Goal: Task Accomplishment & Management: Use online tool/utility

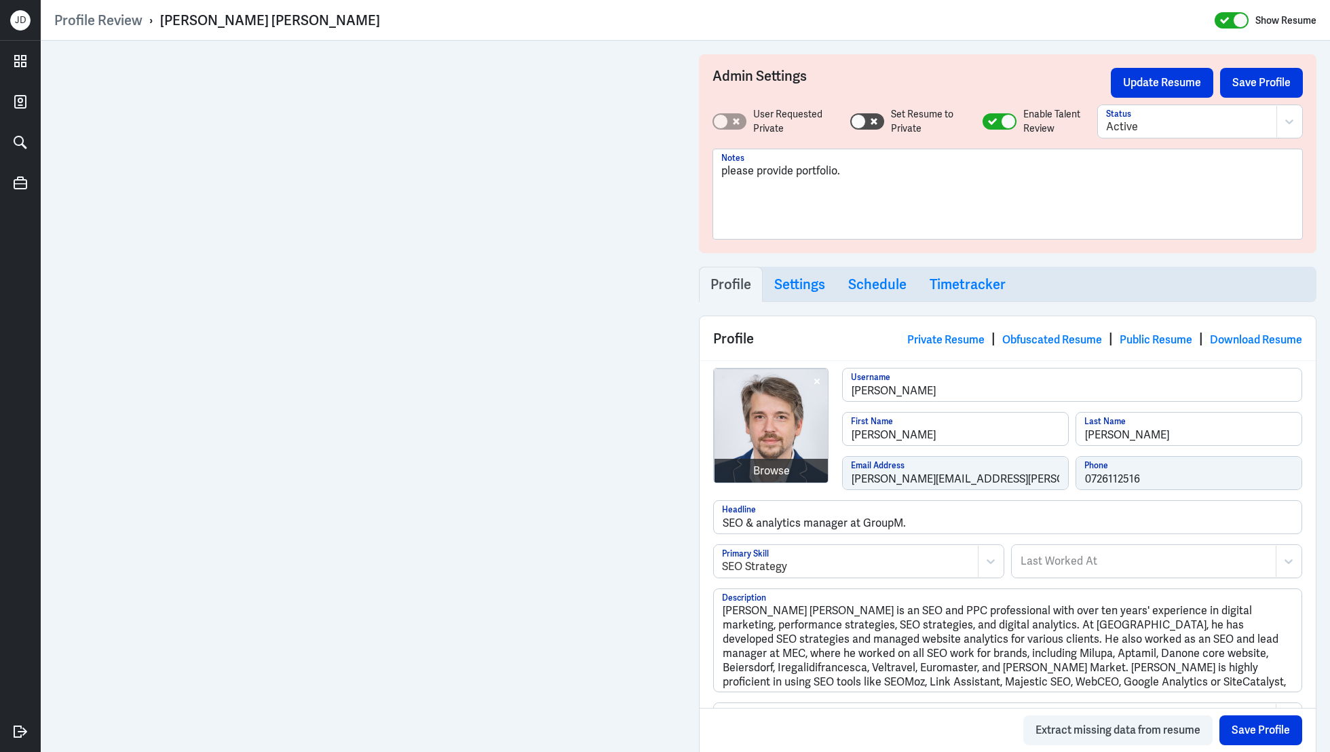
scroll to position [284, 0]
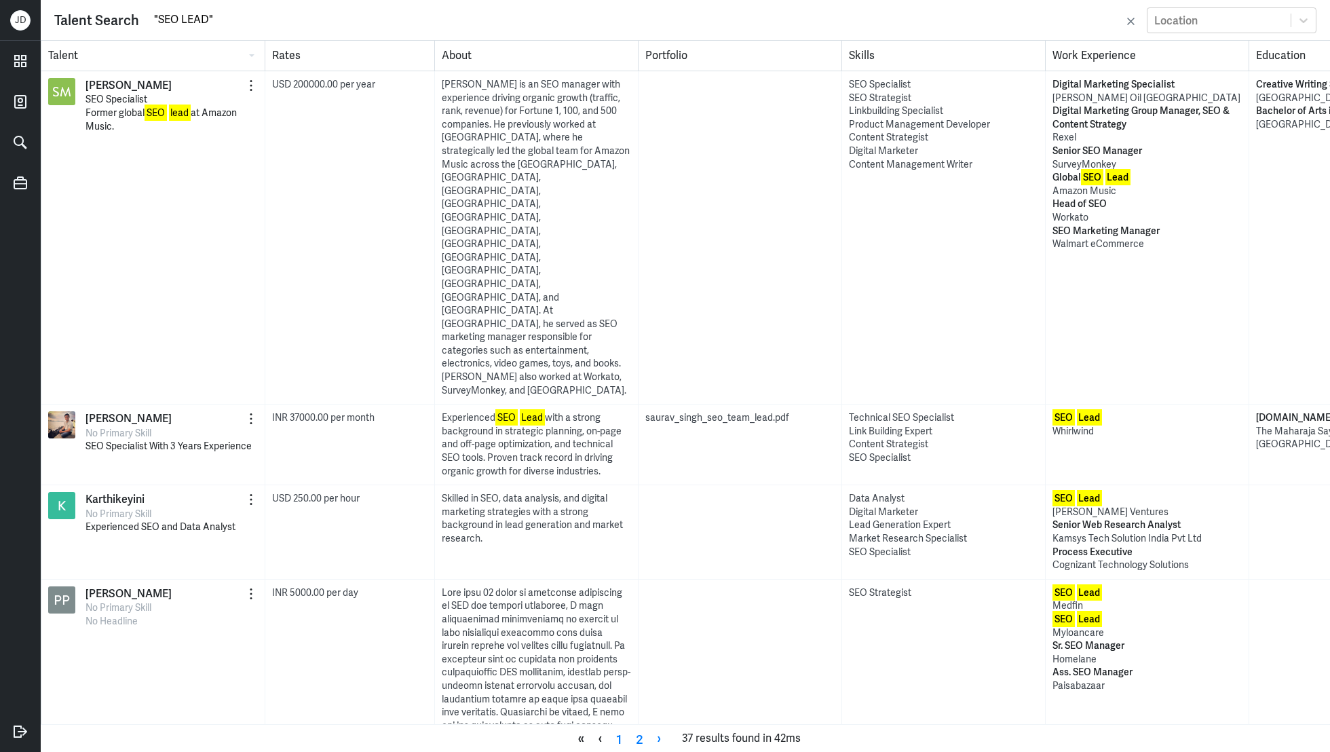
scroll to position [2290, 0]
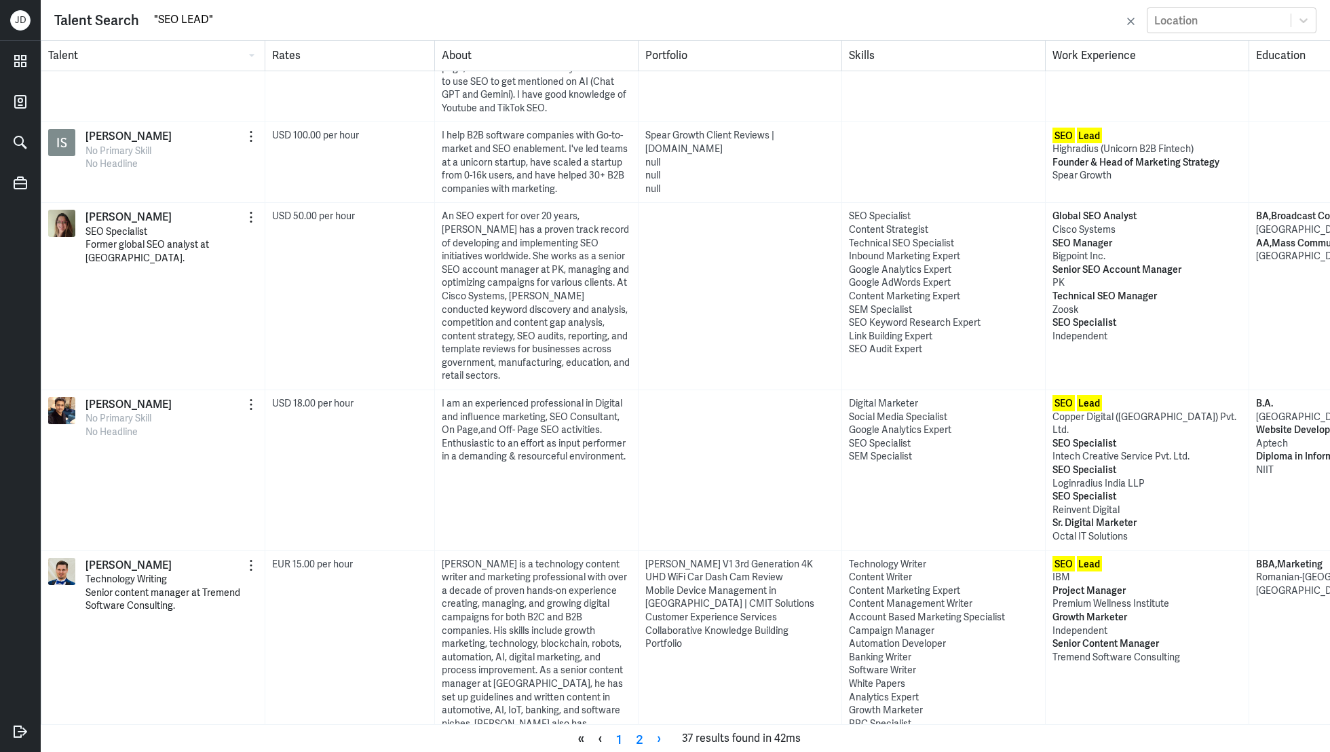
click at [159, 20] on input ""SEO LEAD"" at bounding box center [637, 19] width 969 height 20
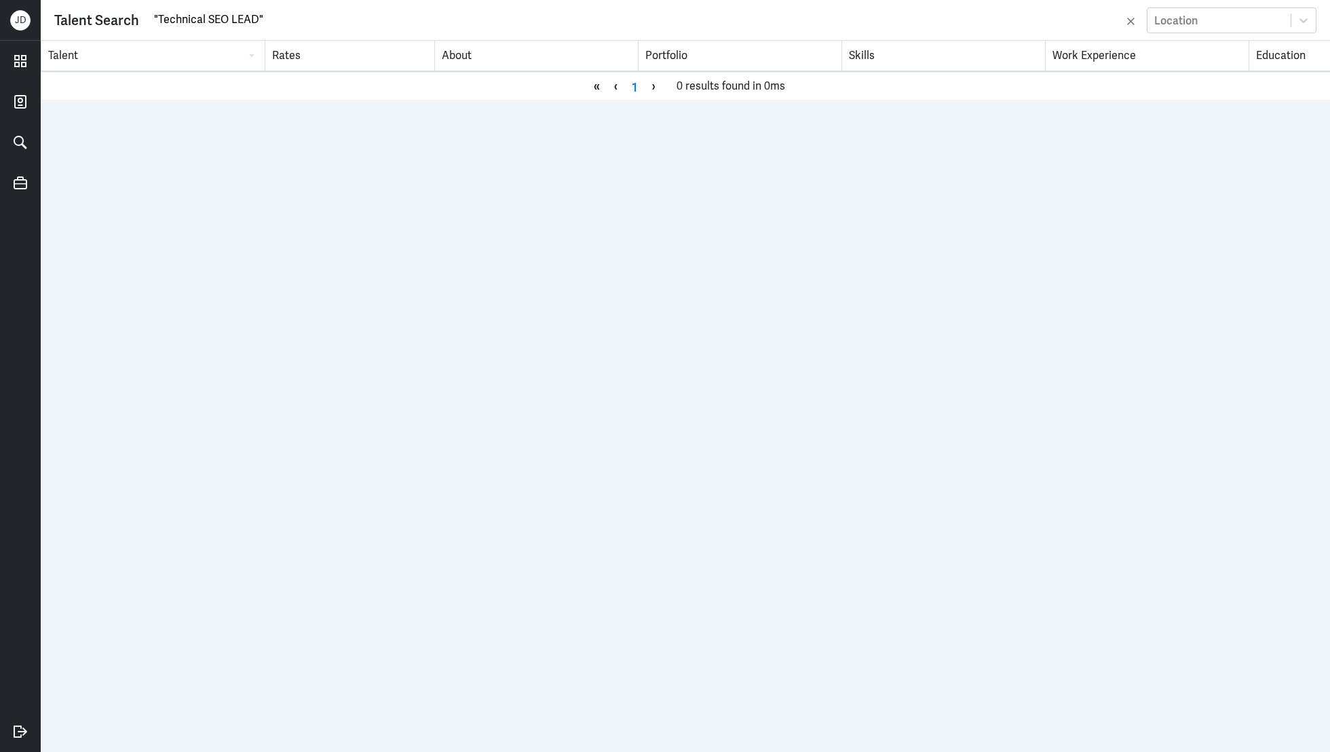
drag, startPoint x: 229, startPoint y: 19, endPoint x: 255, endPoint y: 20, distance: 26.5
click at [255, 20] on input ""Technical SEO LEAD"" at bounding box center [637, 19] width 969 height 20
type input ""Technical SEO""
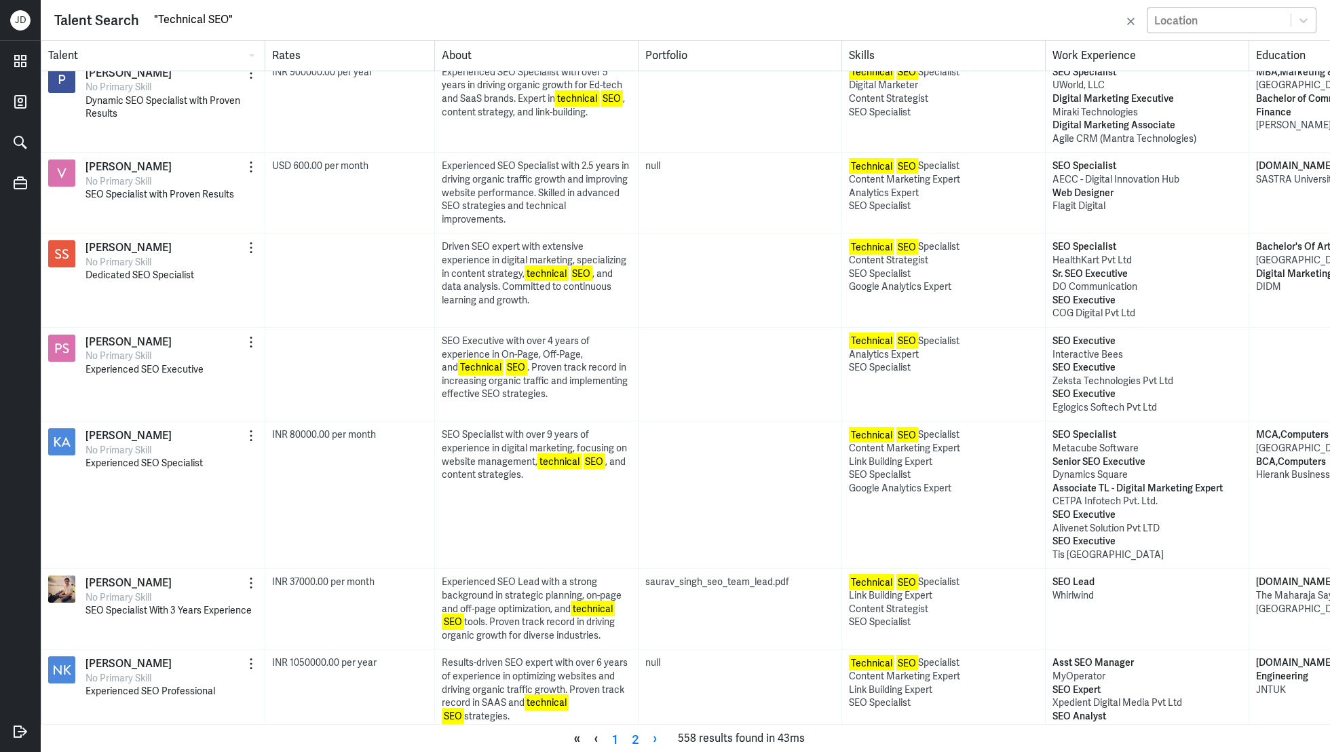
scroll to position [891, 0]
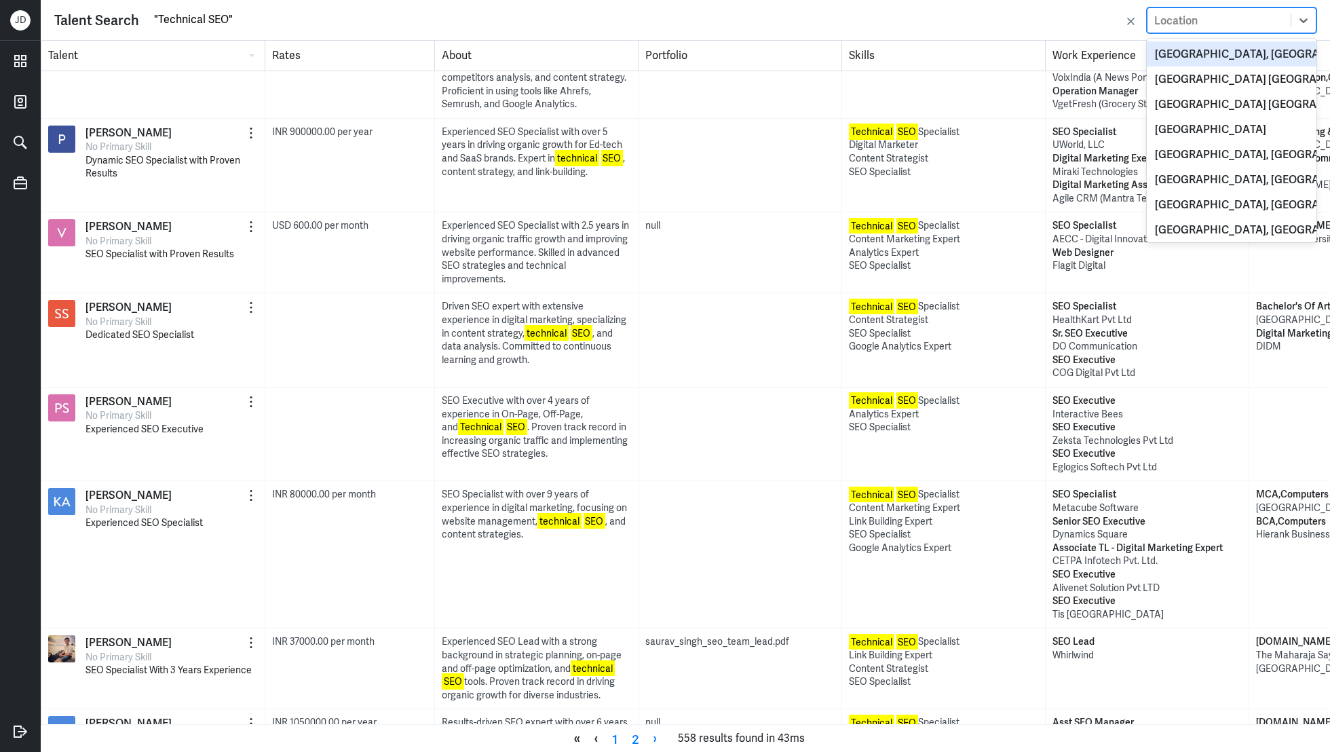
click at [1241, 24] on div "Location" at bounding box center [1218, 20] width 143 height 22
click at [1223, 46] on div "[GEOGRAPHIC_DATA], [GEOGRAPHIC_DATA]" at bounding box center [1232, 53] width 170 height 25
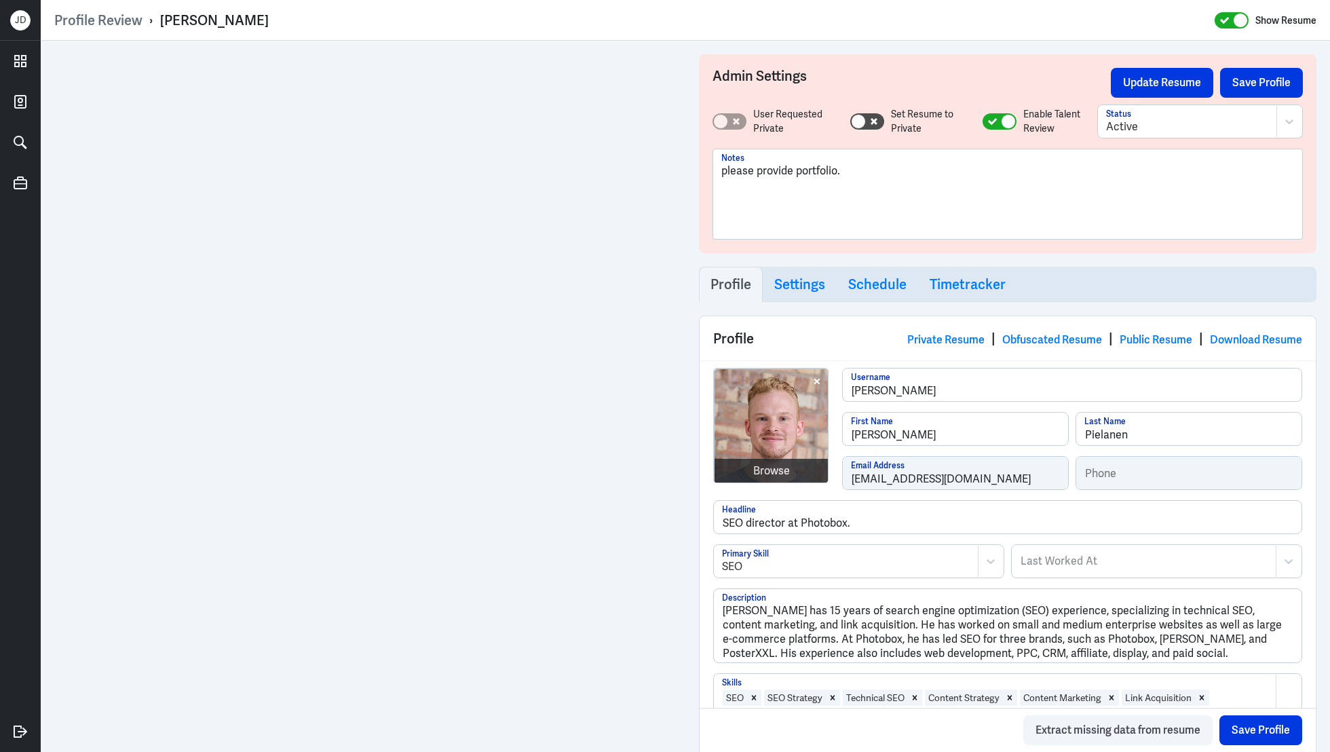
drag, startPoint x: 158, startPoint y: 20, endPoint x: 333, endPoint y: 16, distance: 175.1
click at [334, 16] on div "Profile Review › Robert Pielanen Show Resume" at bounding box center [685, 21] width 1262 height 18
drag, startPoint x: 160, startPoint y: 19, endPoint x: 305, endPoint y: 19, distance: 145.2
click at [306, 19] on div "Profile Review › Robert Pielanen Show Resume" at bounding box center [685, 21] width 1262 height 18
copy div "[PERSON_NAME]"
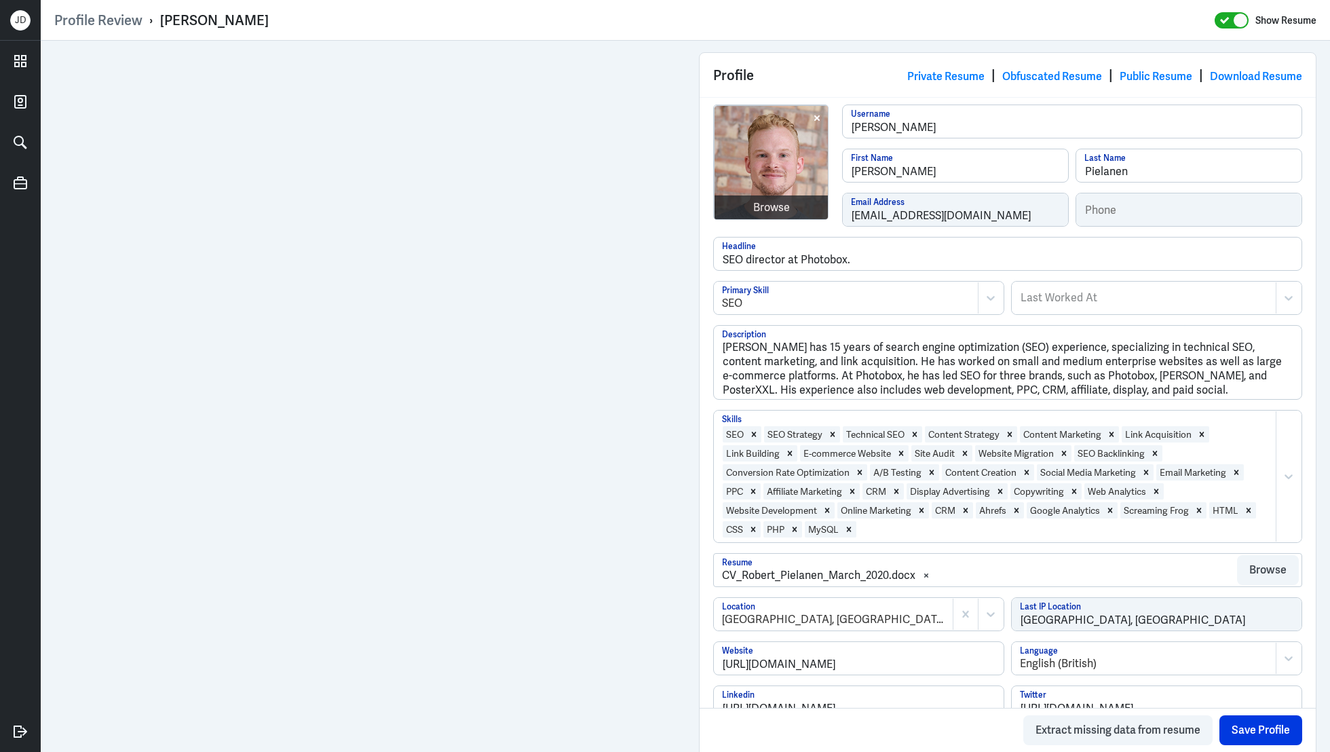
scroll to position [323, 0]
